Goal: Task Accomplishment & Management: Use online tool/utility

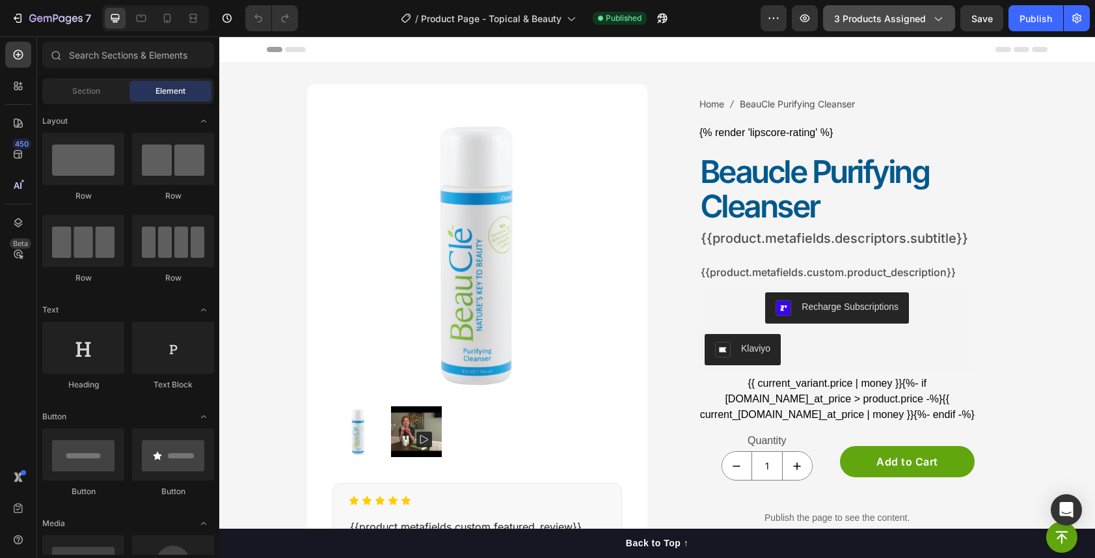
click at [909, 27] on button "3 products assigned" at bounding box center [889, 18] width 132 height 26
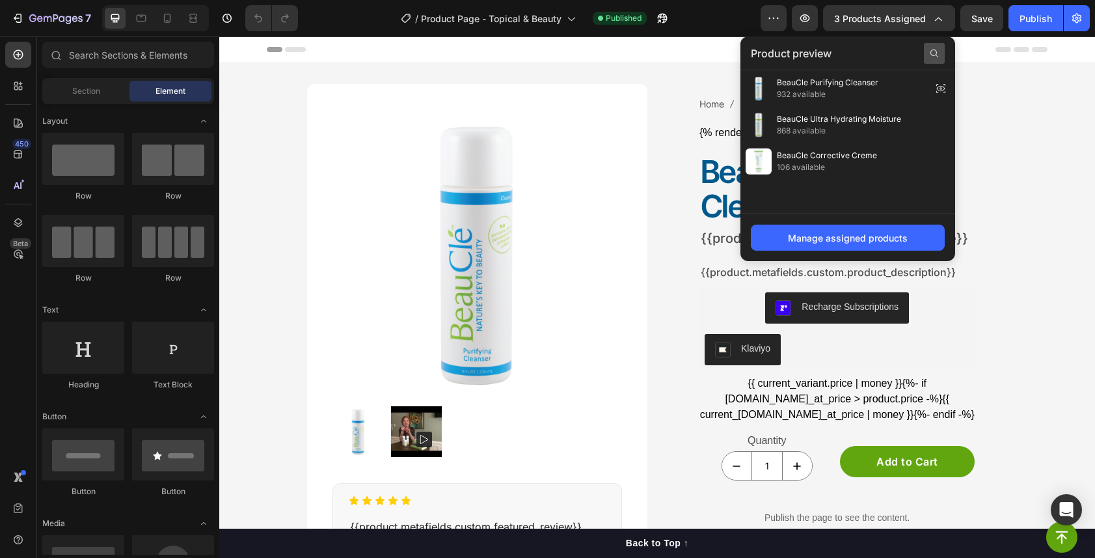
click at [933, 53] on icon at bounding box center [934, 53] width 10 height 10
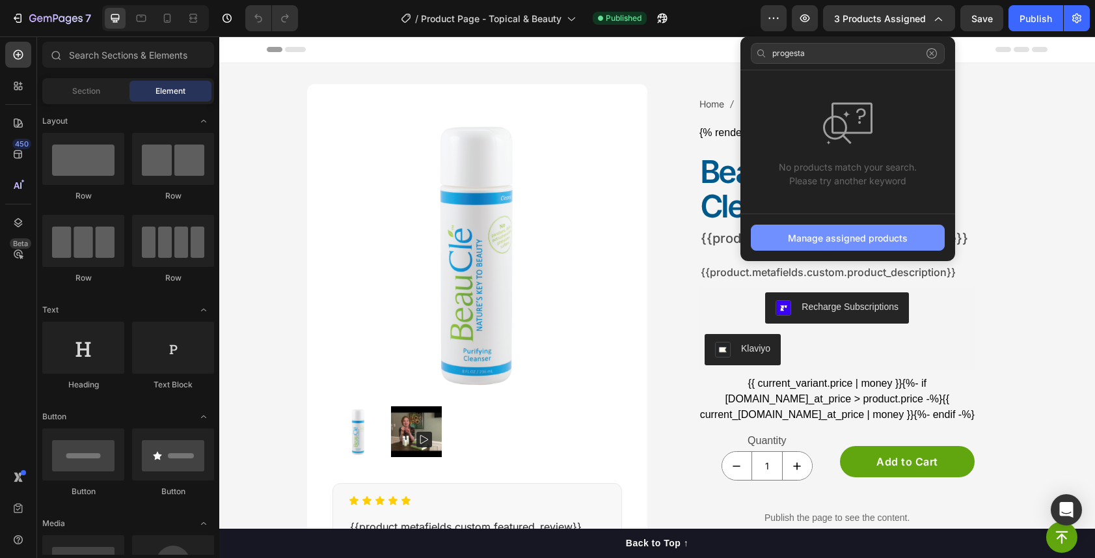
type input "progesta"
click at [903, 230] on button "Manage assigned products" at bounding box center [848, 238] width 194 height 26
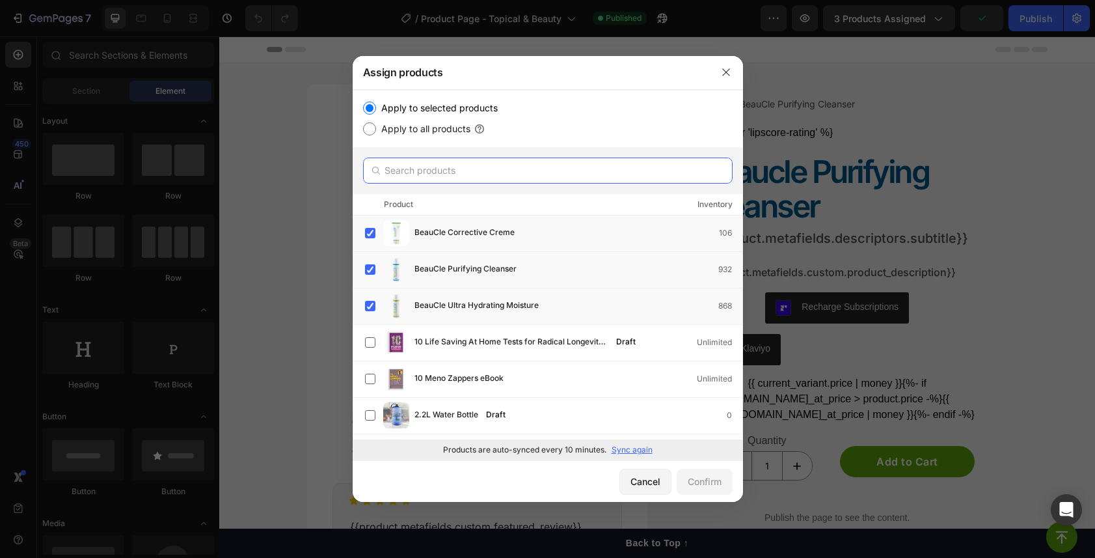
click at [494, 177] on input "text" at bounding box center [548, 171] width 370 height 26
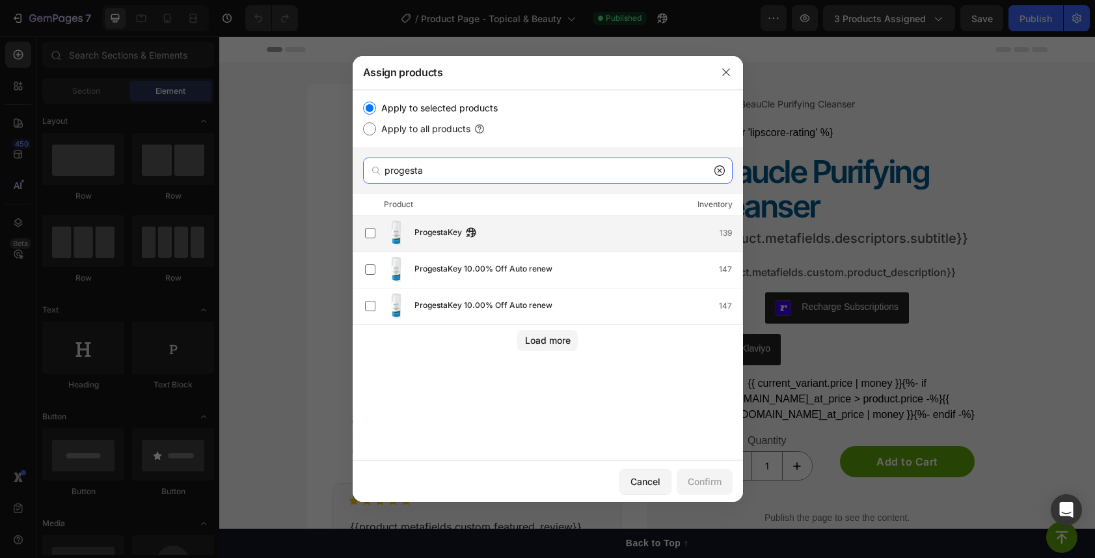
type input "progesta"
click at [468, 225] on div "ProgestaKey 139" at bounding box center [554, 233] width 378 height 26
click at [709, 492] on button "Confirm" at bounding box center [705, 482] width 56 height 26
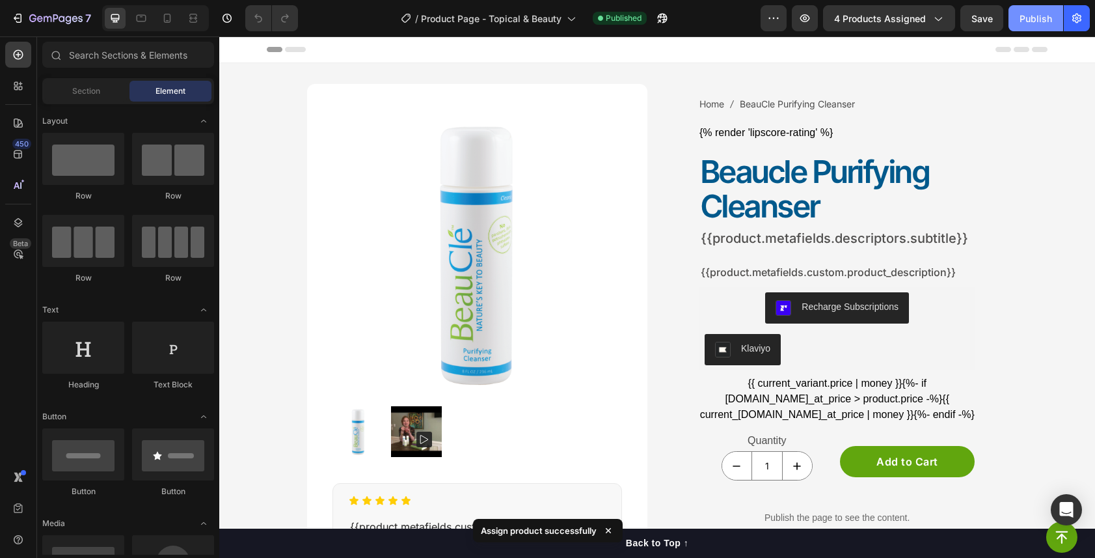
click at [1037, 24] on div "Publish" at bounding box center [1036, 19] width 33 height 14
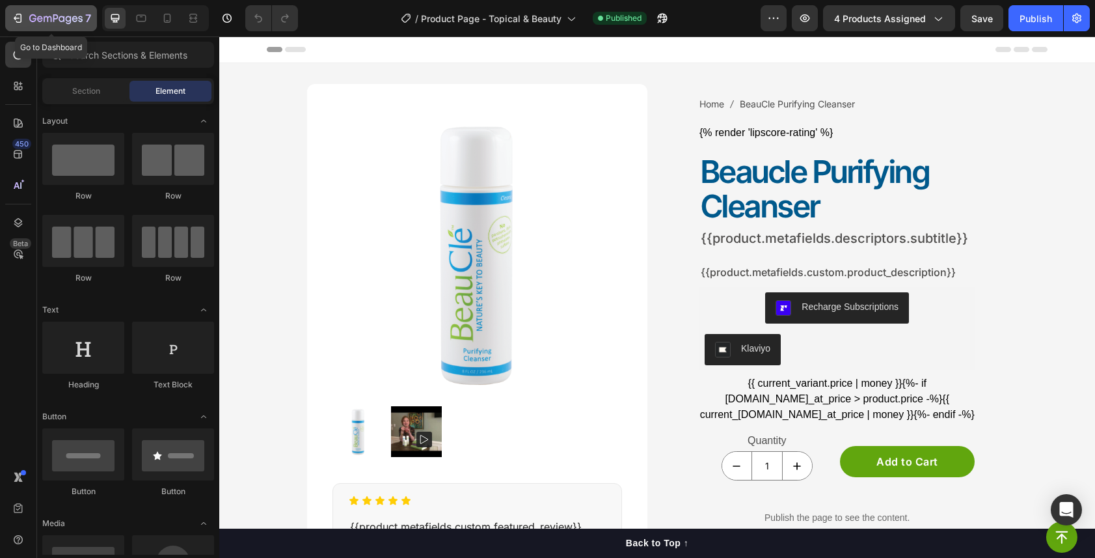
click at [15, 18] on icon "button" at bounding box center [17, 18] width 6 height 4
